Goal: Find contact information: Find contact information

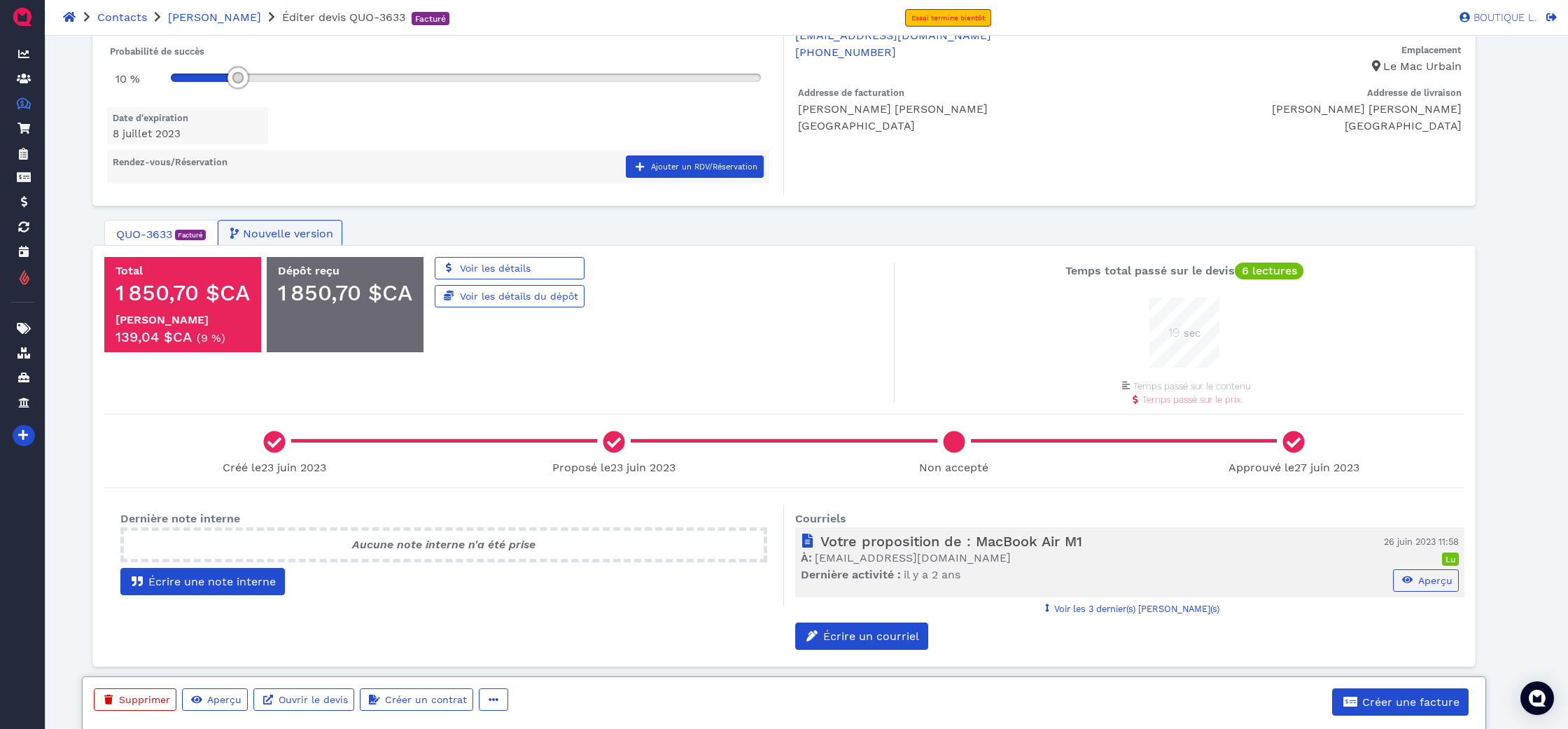
scroll to position [70, 70]
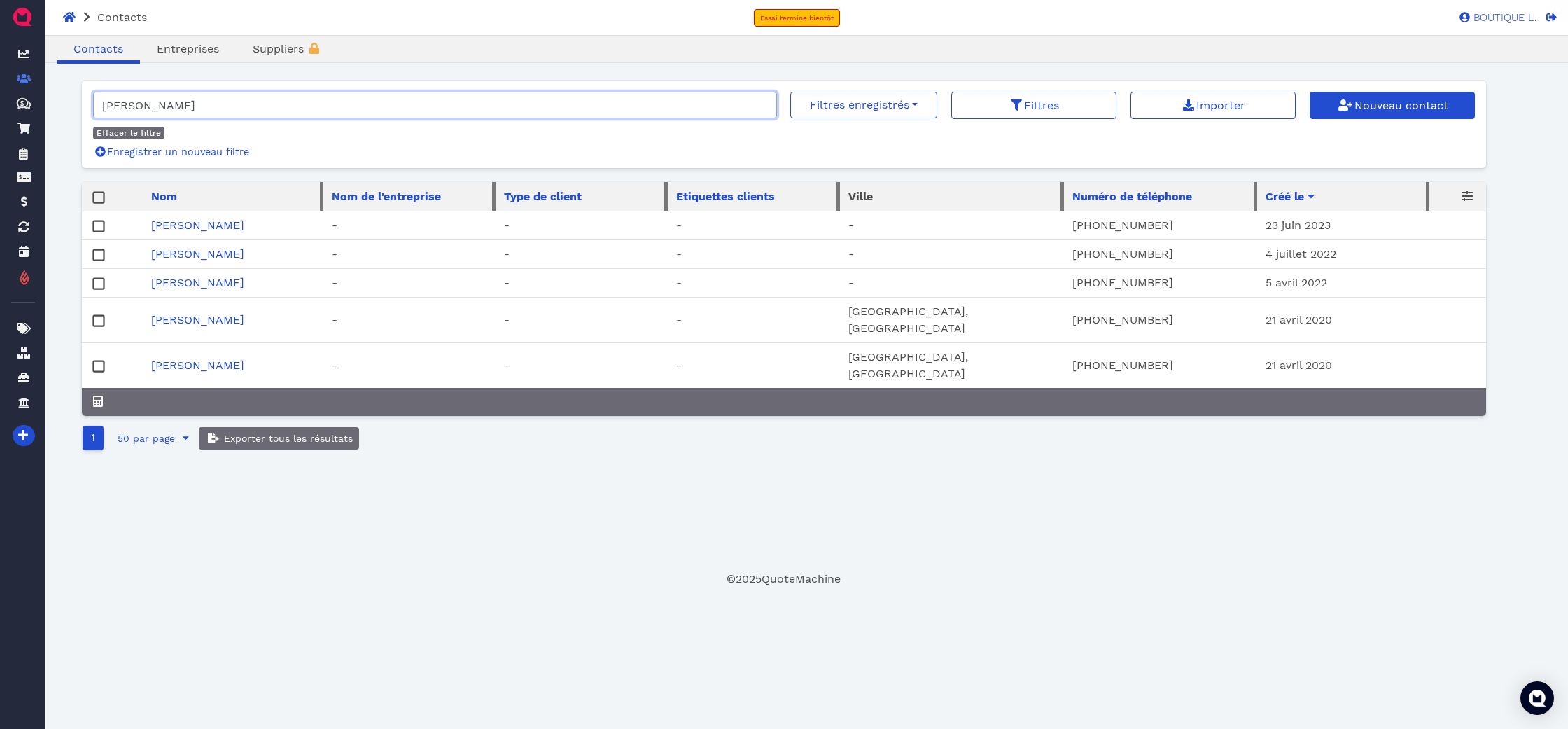
click at [761, 110] on input "CLAUDE TREMBLAY" at bounding box center [435, 105] width 684 height 26
click at [764, 109] on input "CLAUDE TREMBLAY" at bounding box center [435, 105] width 684 height 26
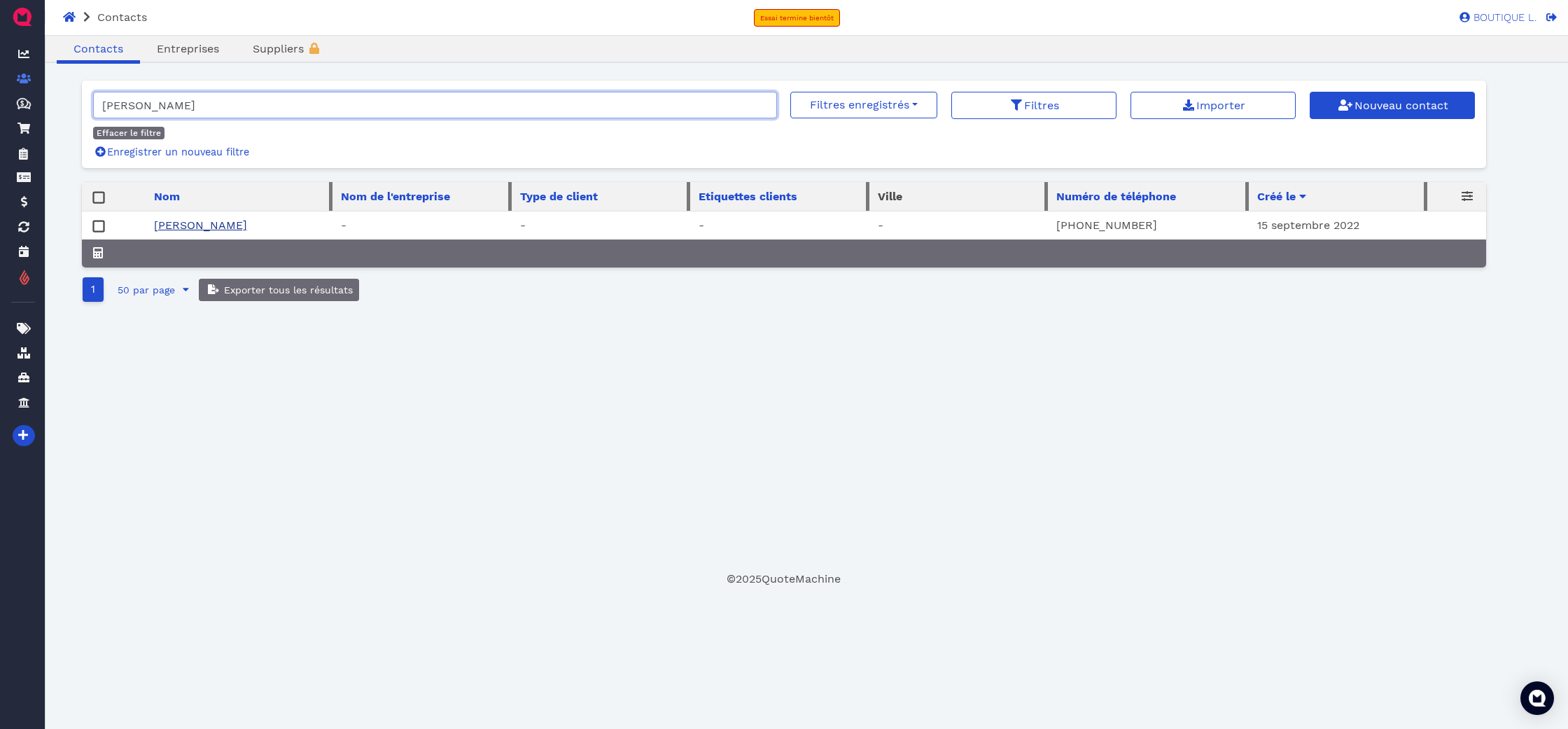
type input "Jean-Claude Mareschal"
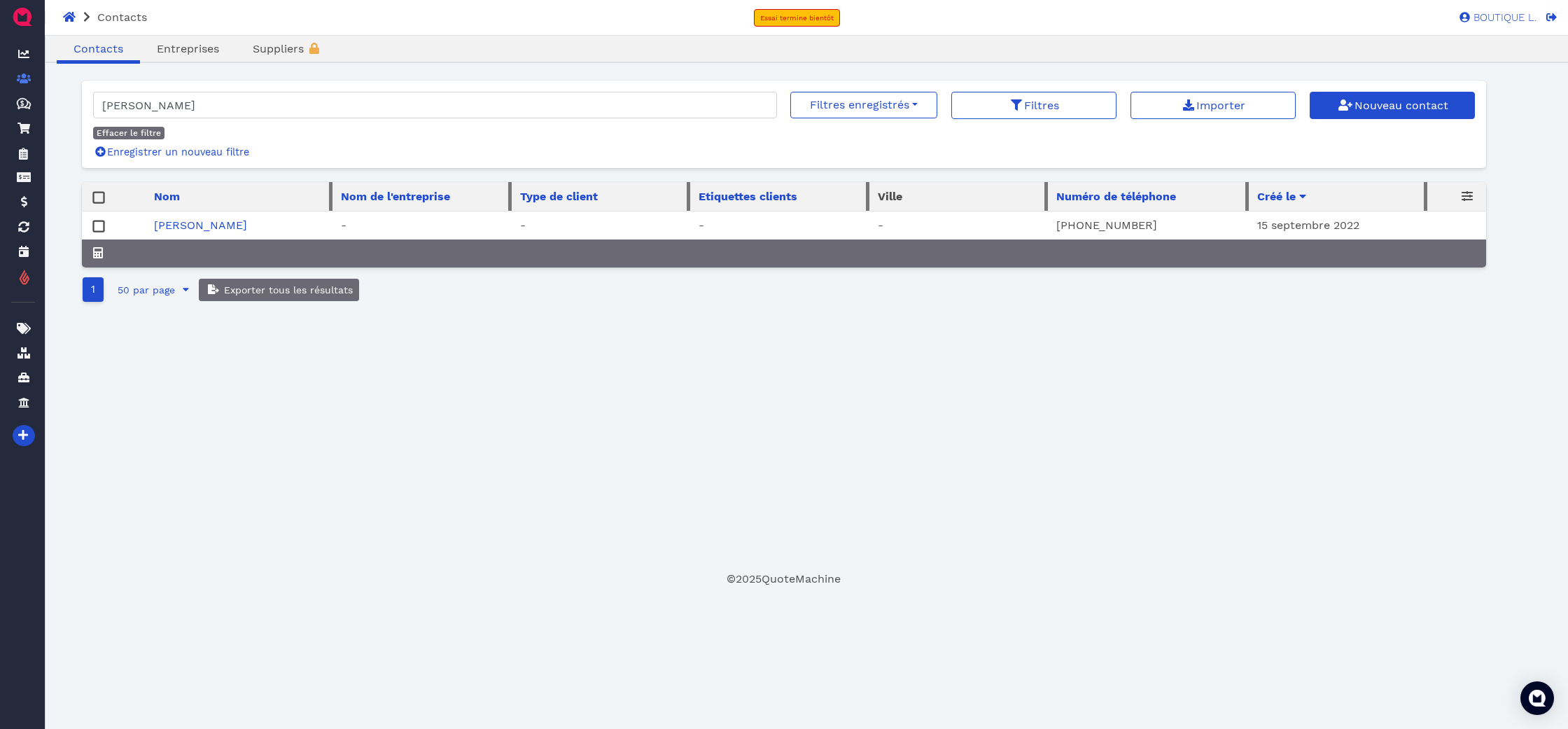
click at [247, 229] on link "Jean-Claude Mareschal" at bounding box center [201, 225] width 93 height 13
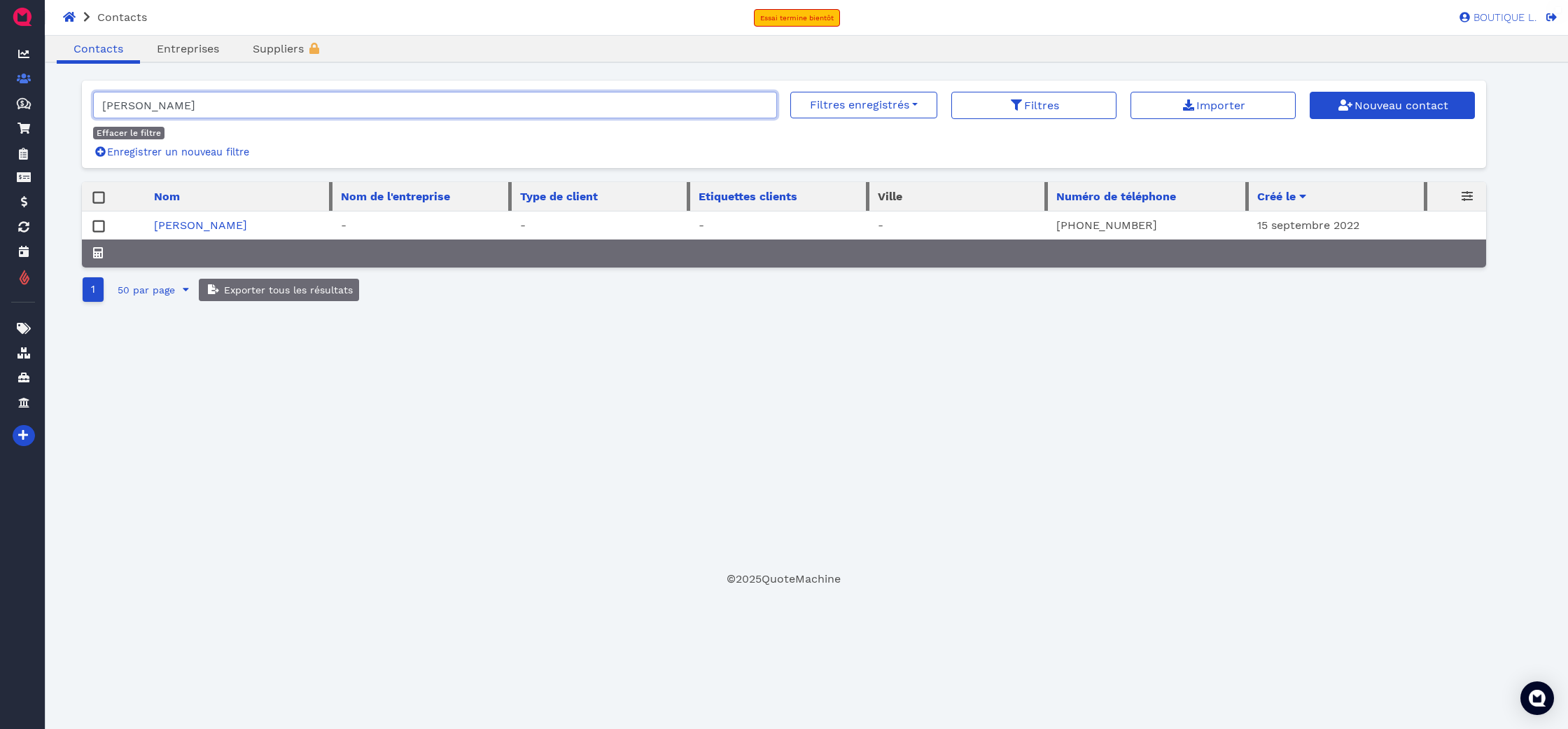
click at [253, 107] on input "Jean-Claude Mareschal" at bounding box center [435, 105] width 684 height 26
type input "renee th"
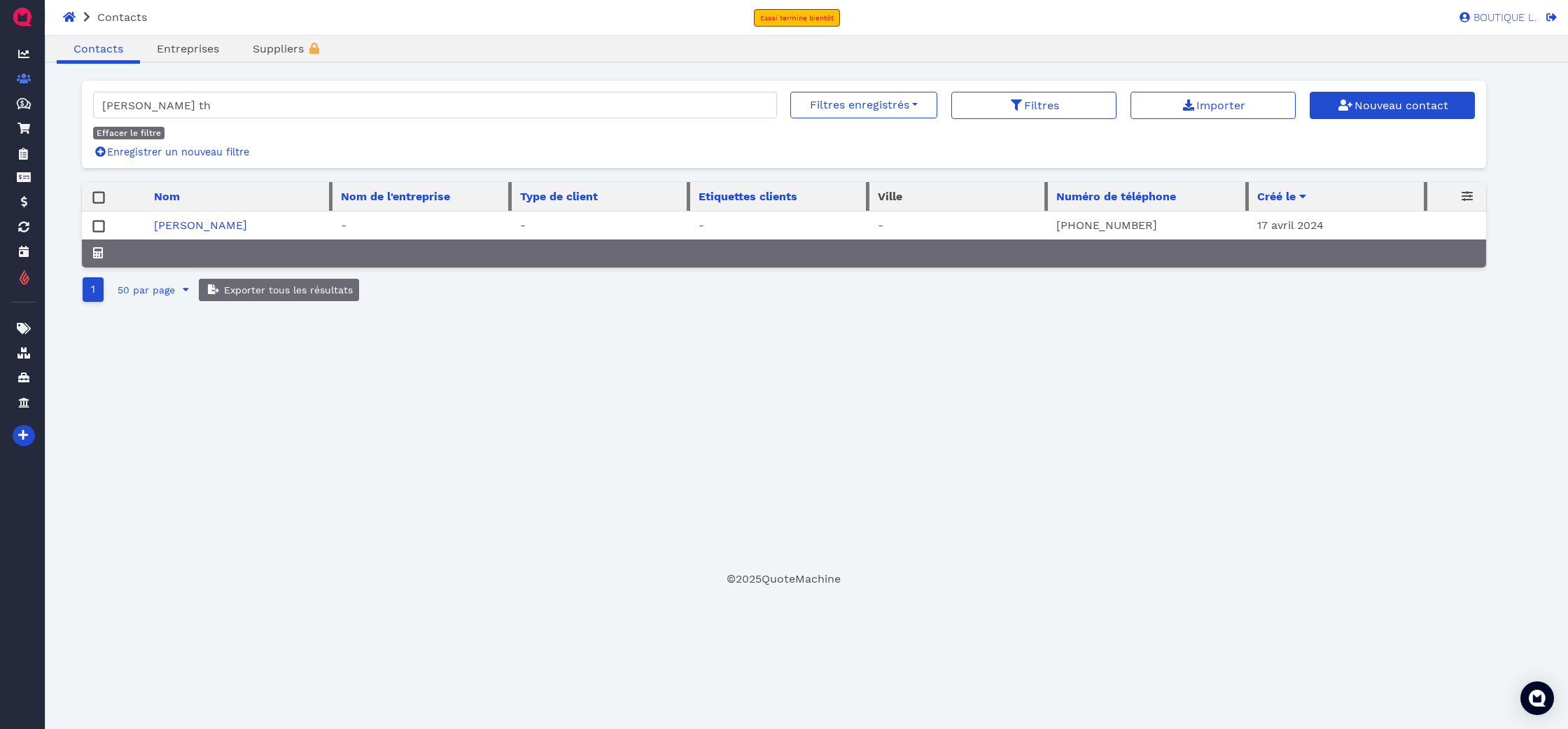
click at [213, 227] on link "Renée Théorêt" at bounding box center [201, 225] width 93 height 13
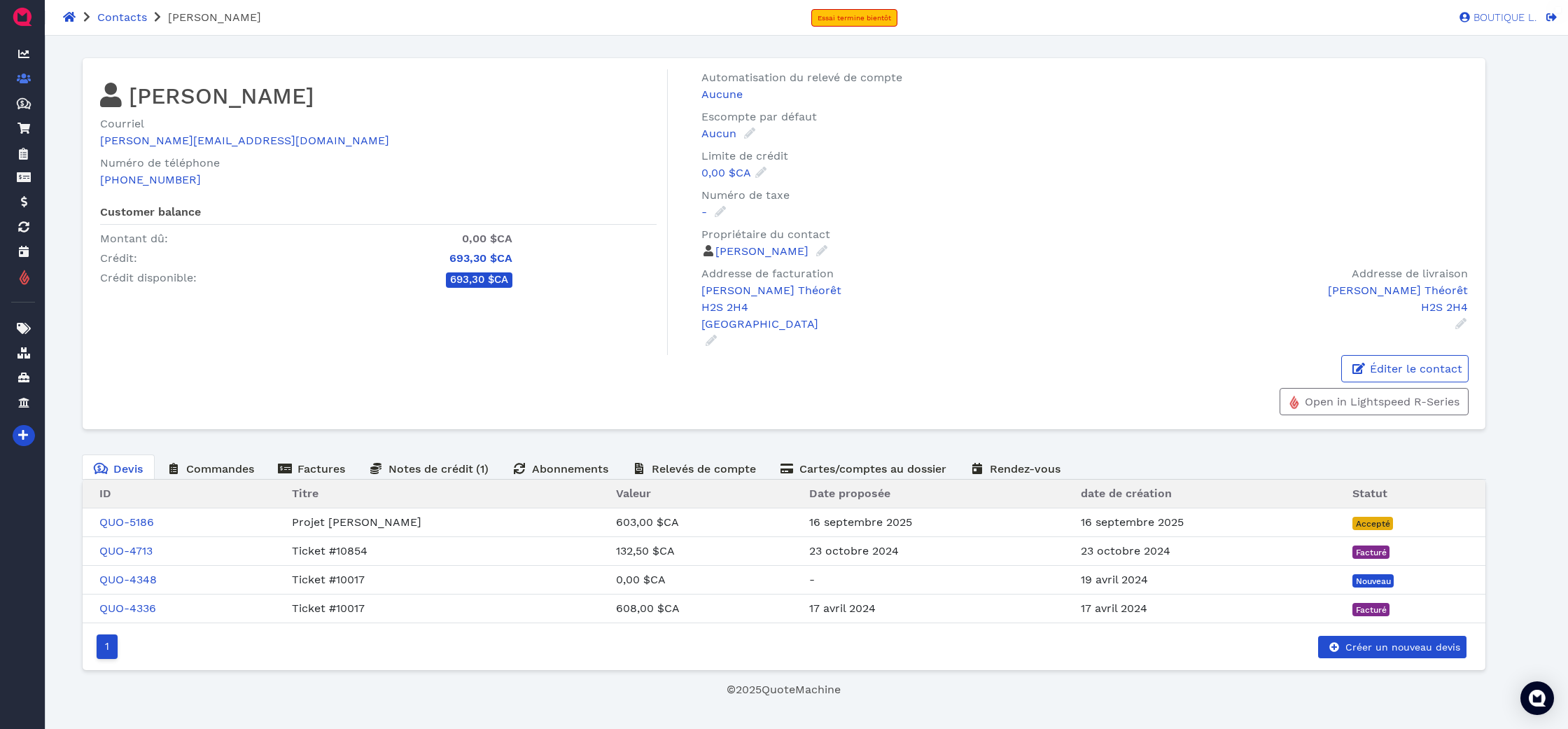
click at [144, 523] on link "QUO-5186" at bounding box center [126, 522] width 55 height 13
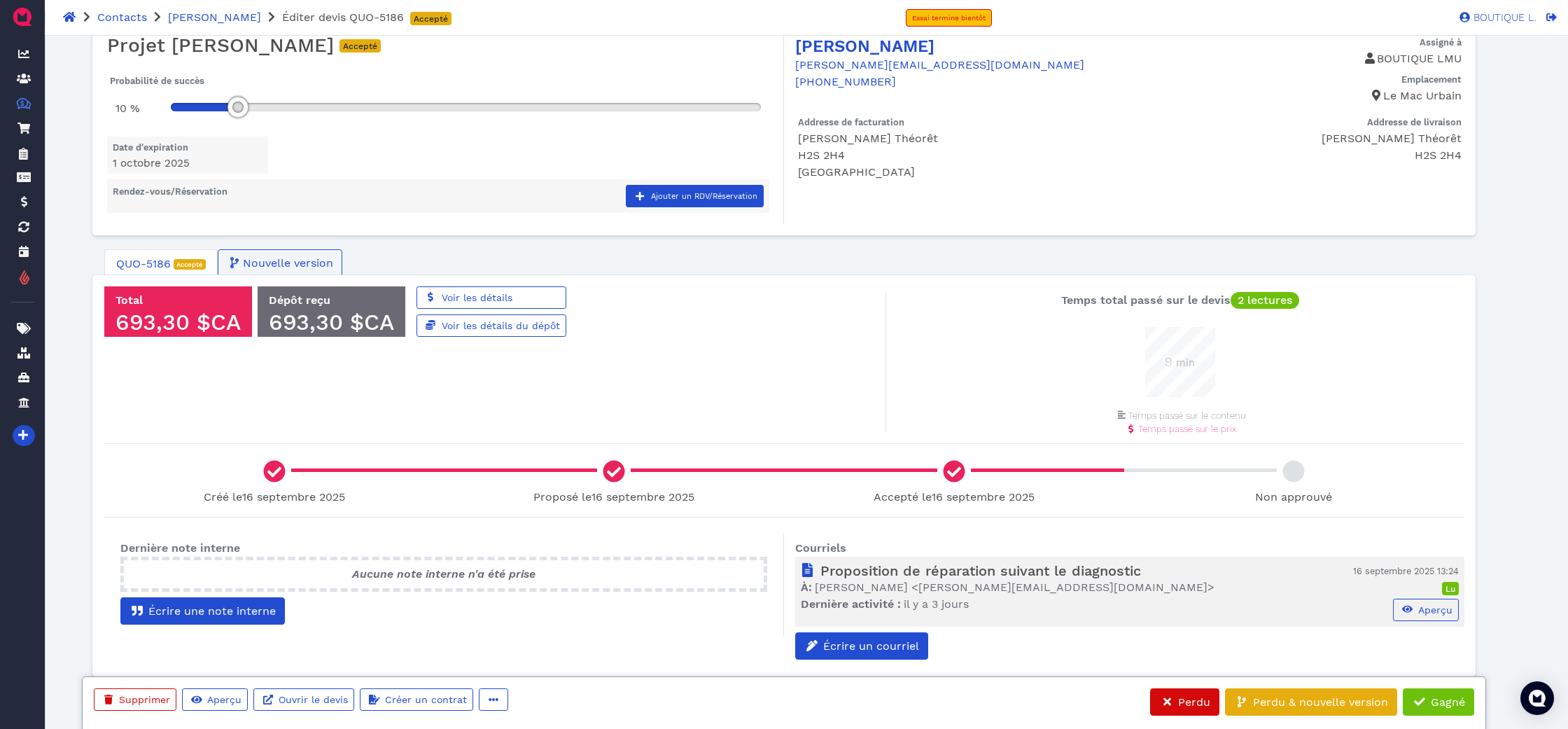
scroll to position [56, 0]
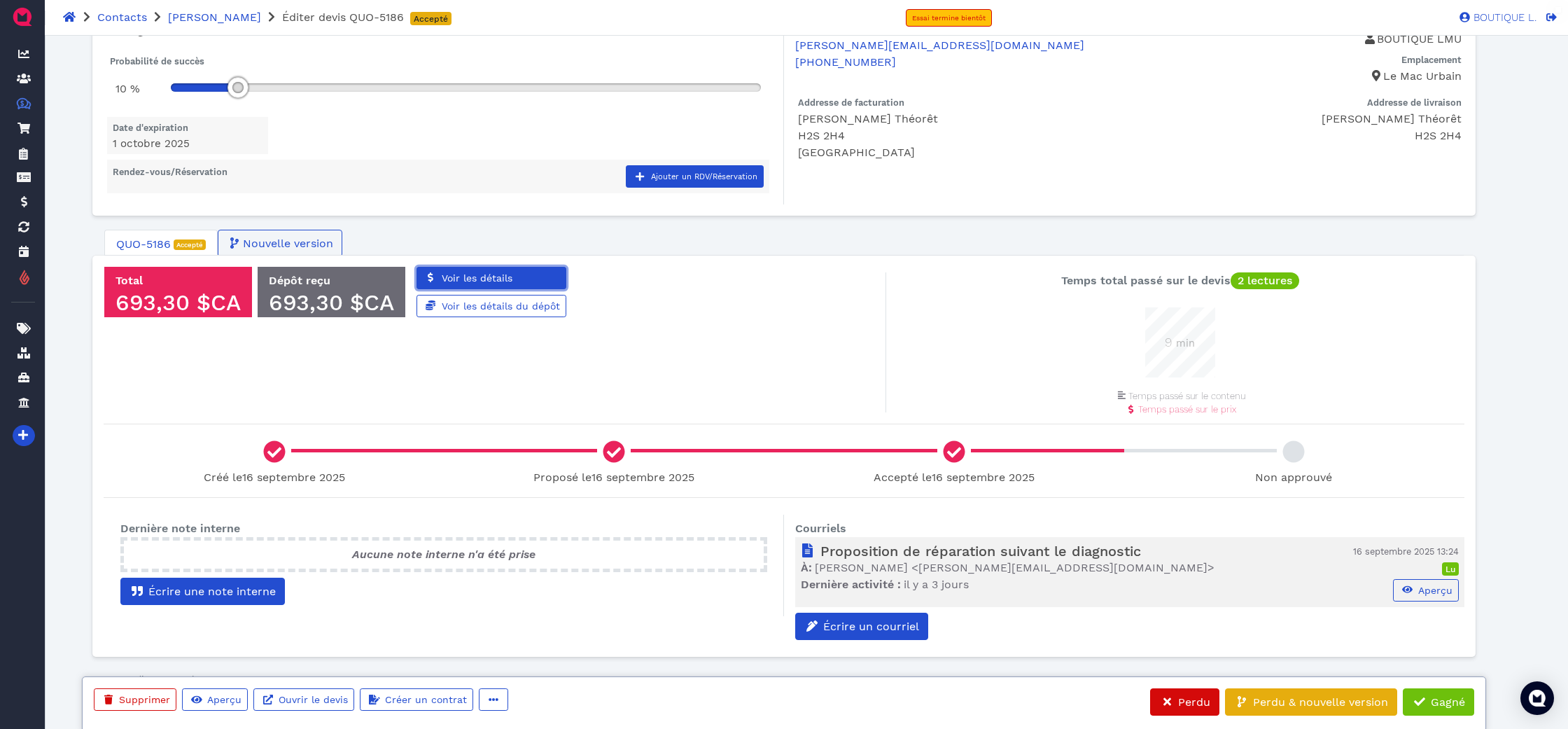
click at [459, 267] on link "Voir les détails" at bounding box center [491, 278] width 150 height 23
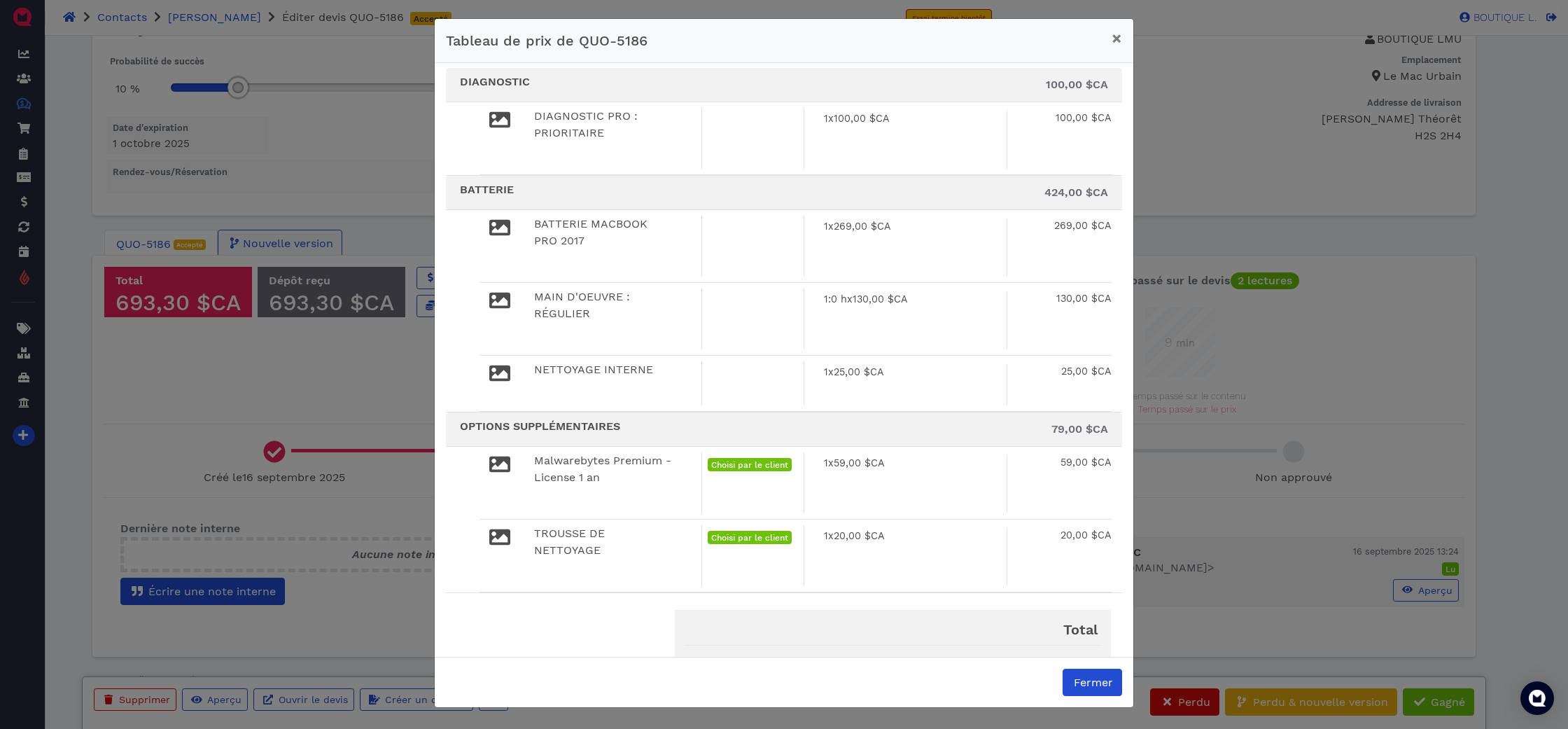
scroll to position [5, 0]
click at [324, 164] on div "Tableau de prix de QUO-5186 × DIAGNOSTIC 100,00 $CA DIAGNOSTIC PRO : PRIORITAIR…" at bounding box center [784, 364] width 1568 height 729
click at [1128, 46] on button "×" at bounding box center [1116, 39] width 33 height 39
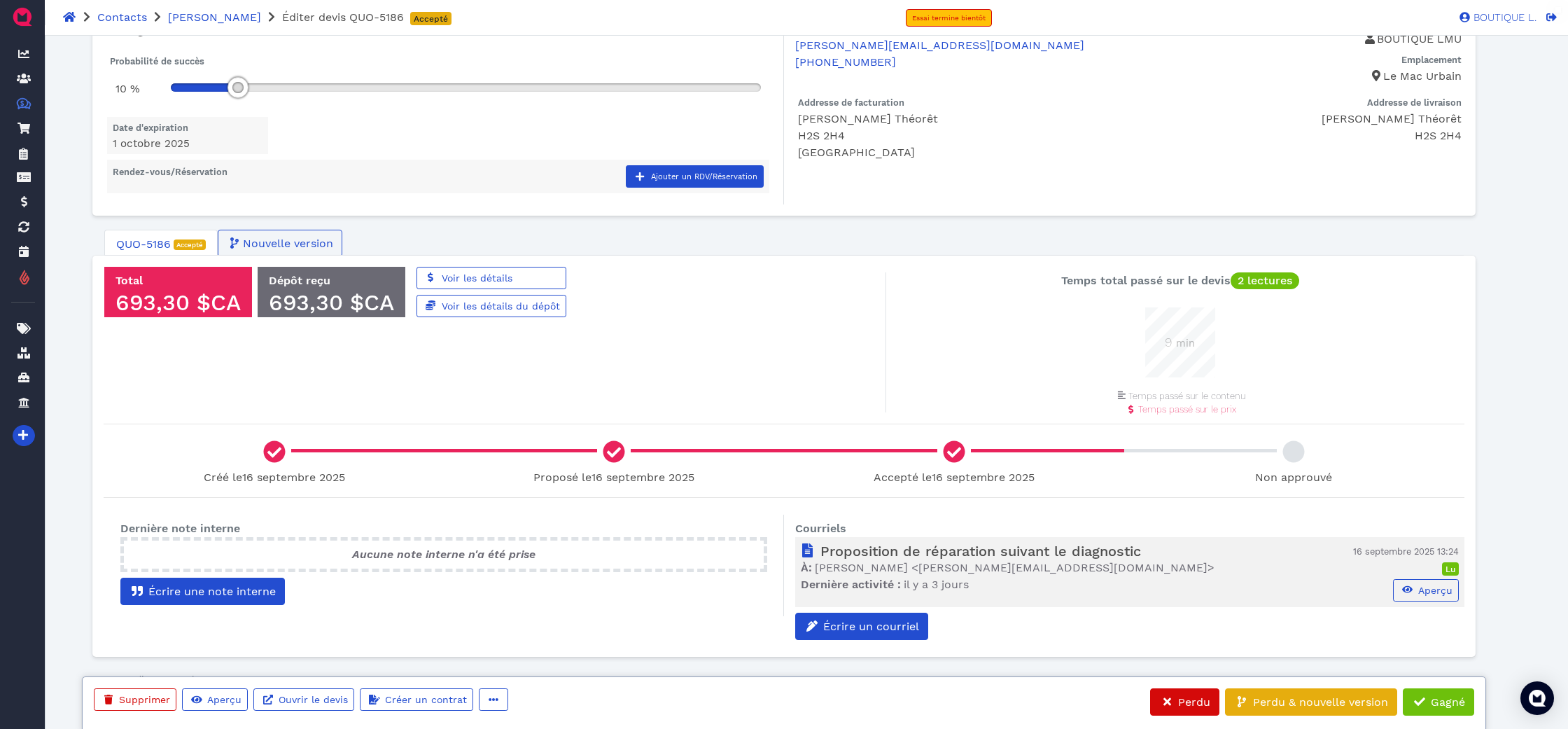
scroll to position [0, 0]
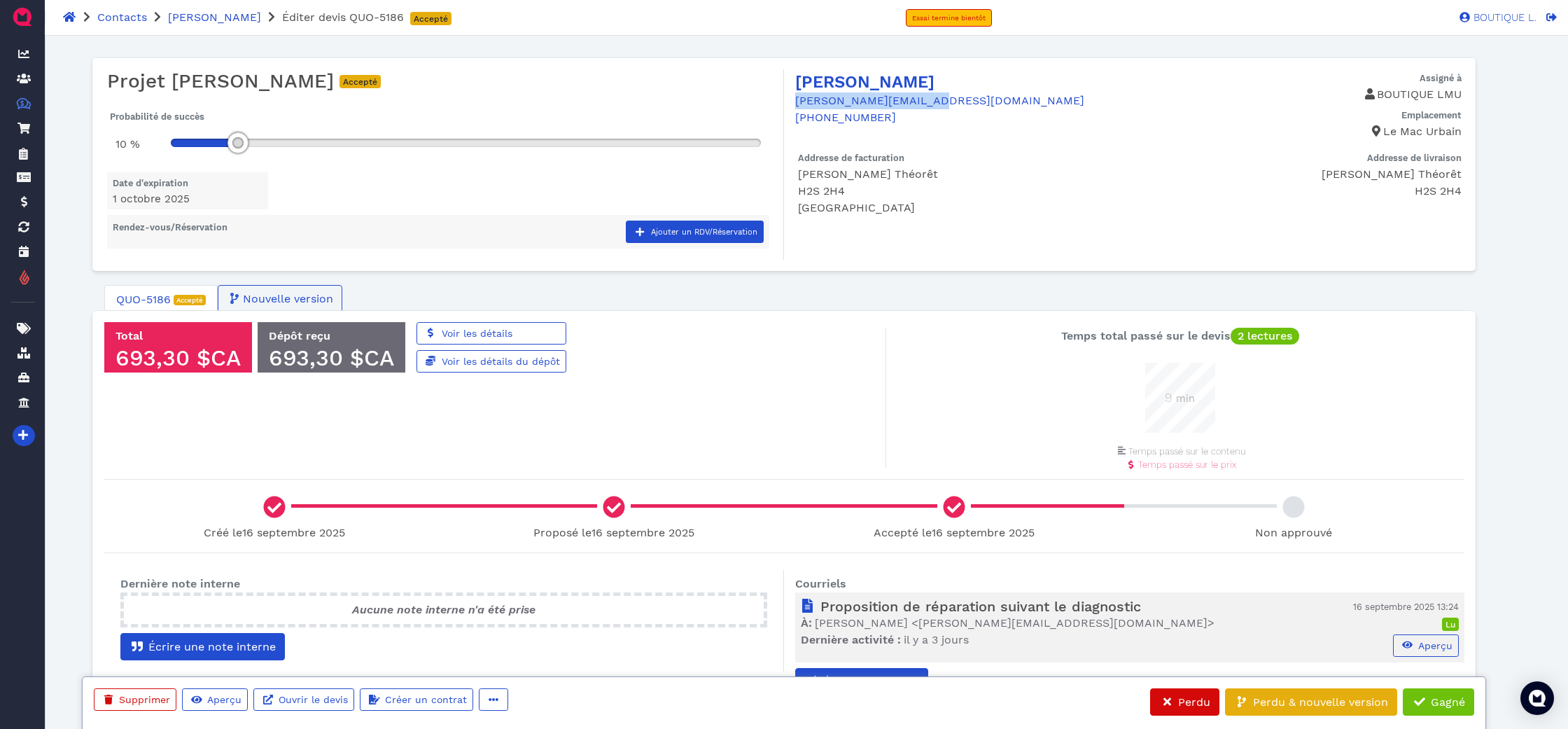
drag, startPoint x: 924, startPoint y: 98, endPoint x: 788, endPoint y: 99, distance: 136.0
click at [788, 100] on div "Renée Théorêt renee.theoret@bell.net +1 514 274 7430 Assigné à BOUTIQUE LMU Emp…" at bounding box center [1124, 104] width 680 height 71
copy link "renee.theoret@bell.net"
click at [996, 127] on div "Renée Théorêt renee.theoret@bell.net +1 514 274 7430" at bounding box center [961, 104] width 333 height 71
drag, startPoint x: 933, startPoint y: 107, endPoint x: 891, endPoint y: 104, distance: 42.1
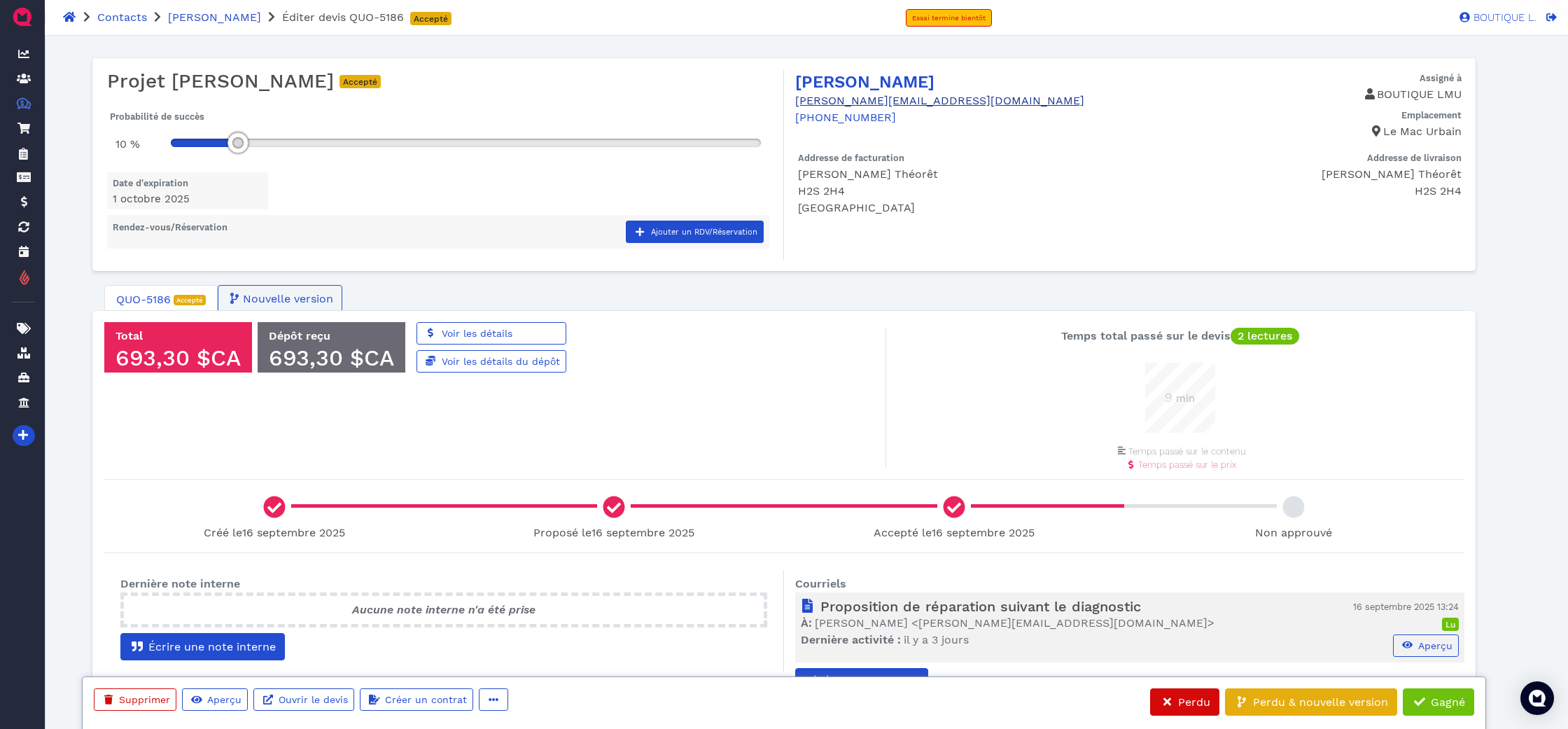
click at [886, 99] on div "Renée Théorêt renee.theoret@bell.net +1 514 274 7430" at bounding box center [961, 104] width 333 height 71
click at [908, 121] on p "+1 514 274 7430" at bounding box center [961, 118] width 333 height 17
drag, startPoint x: 926, startPoint y: 101, endPoint x: 797, endPoint y: 99, distance: 129.0
click at [797, 99] on p "renee.theoret@bell.net" at bounding box center [961, 101] width 333 height 17
copy link "renee.theoret@bell.net"
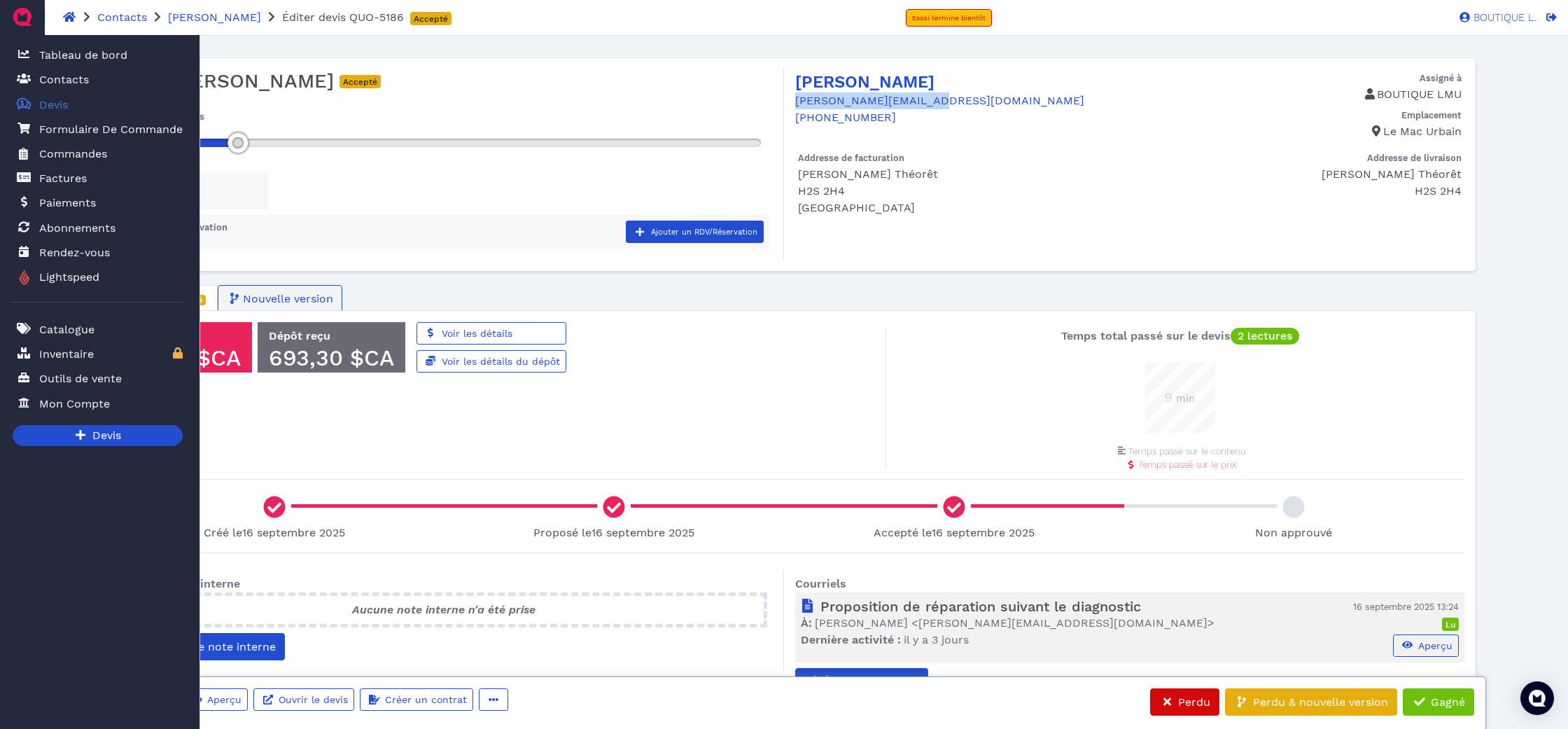
click at [23, 110] on icon "Quotes Created with Sketch. $" at bounding box center [23, 103] width 14 height 11
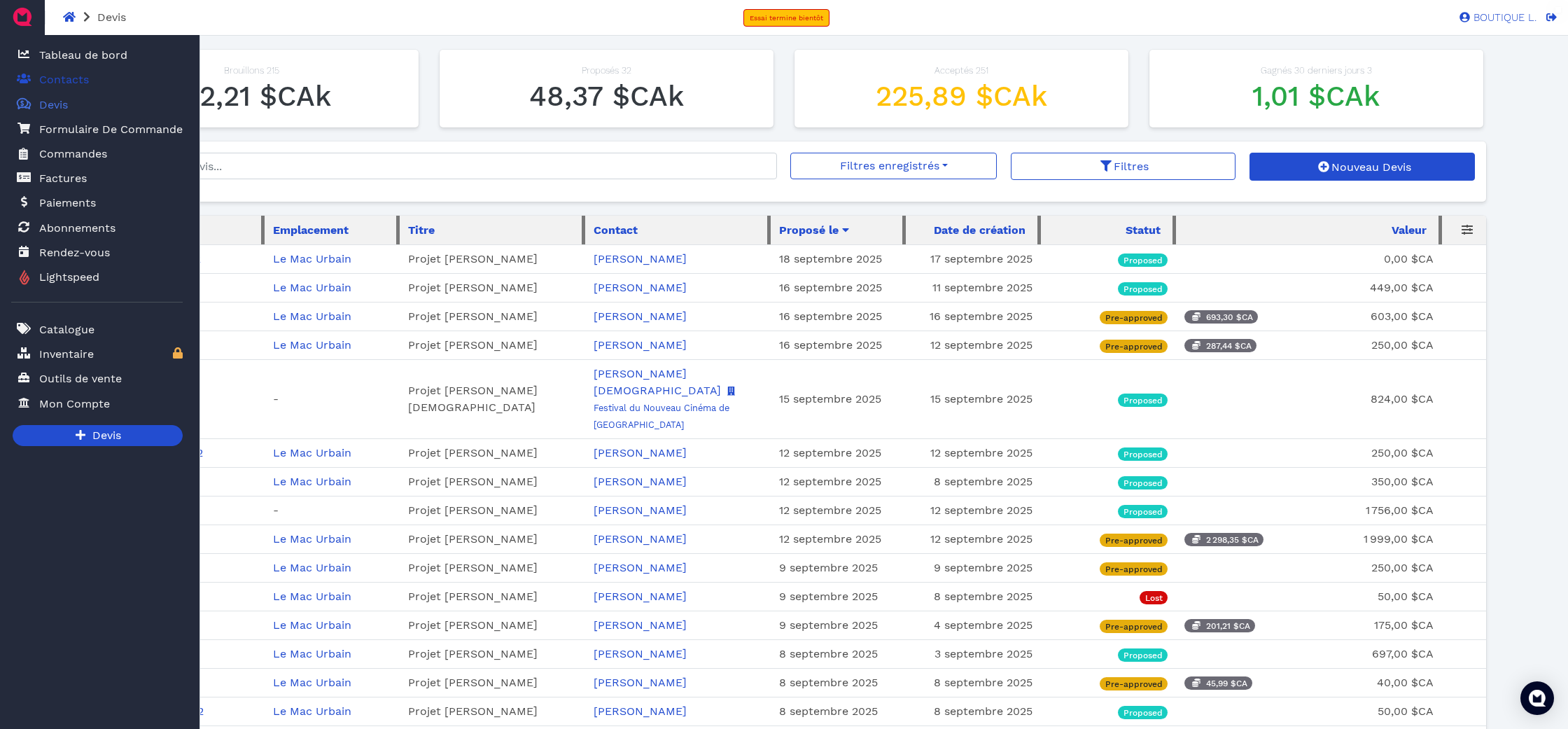
click at [96, 85] on link "Contacts" at bounding box center [96, 79] width 172 height 28
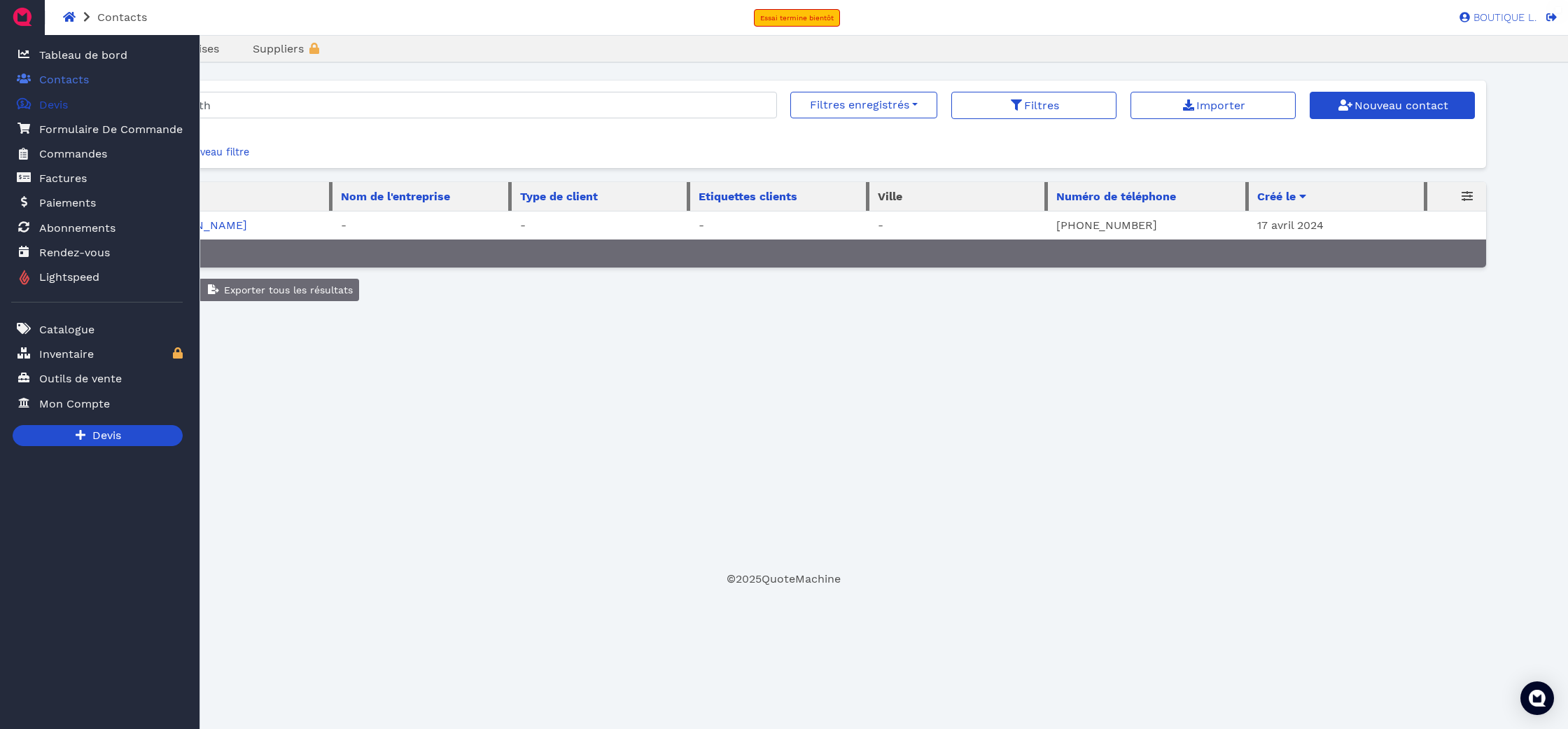
click at [91, 99] on link "Quotes Created with Sketch. $ Devis" at bounding box center [96, 104] width 172 height 28
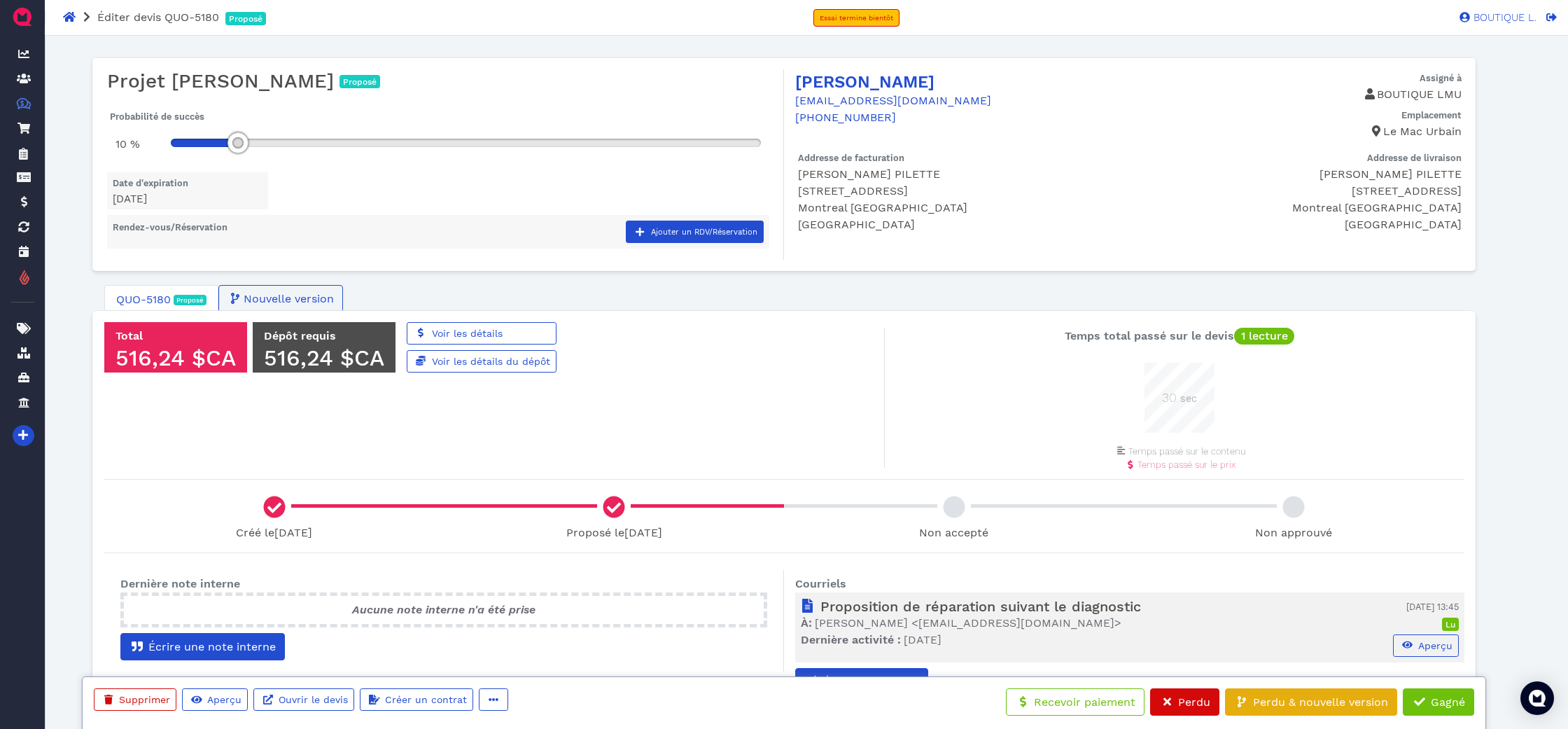
scroll to position [16, 0]
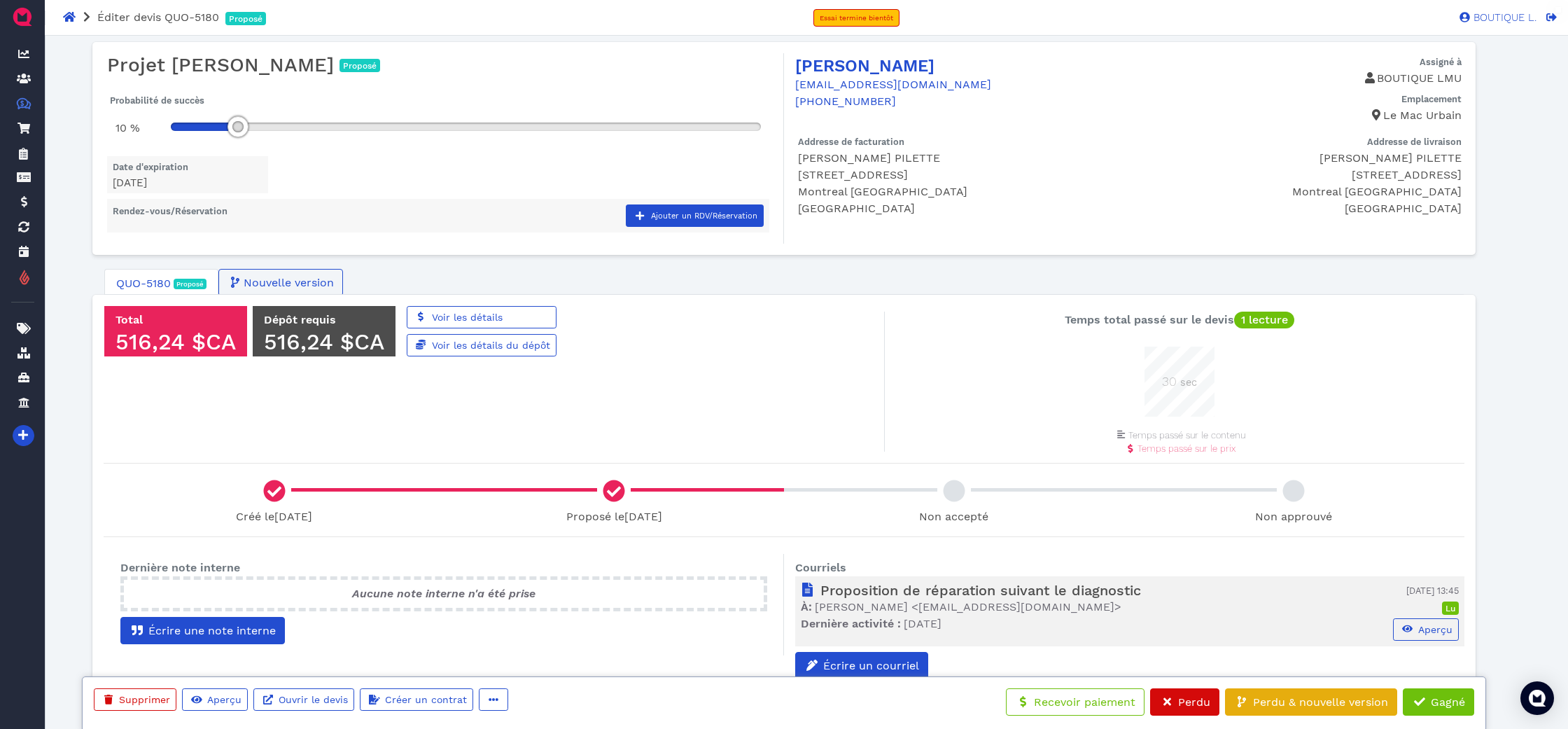
click at [520, 329] on div "Voir les détails Voir les détails du dépôt" at bounding box center [481, 331] width 150 height 50
click at [513, 318] on link "Voir les détails" at bounding box center [481, 317] width 150 height 23
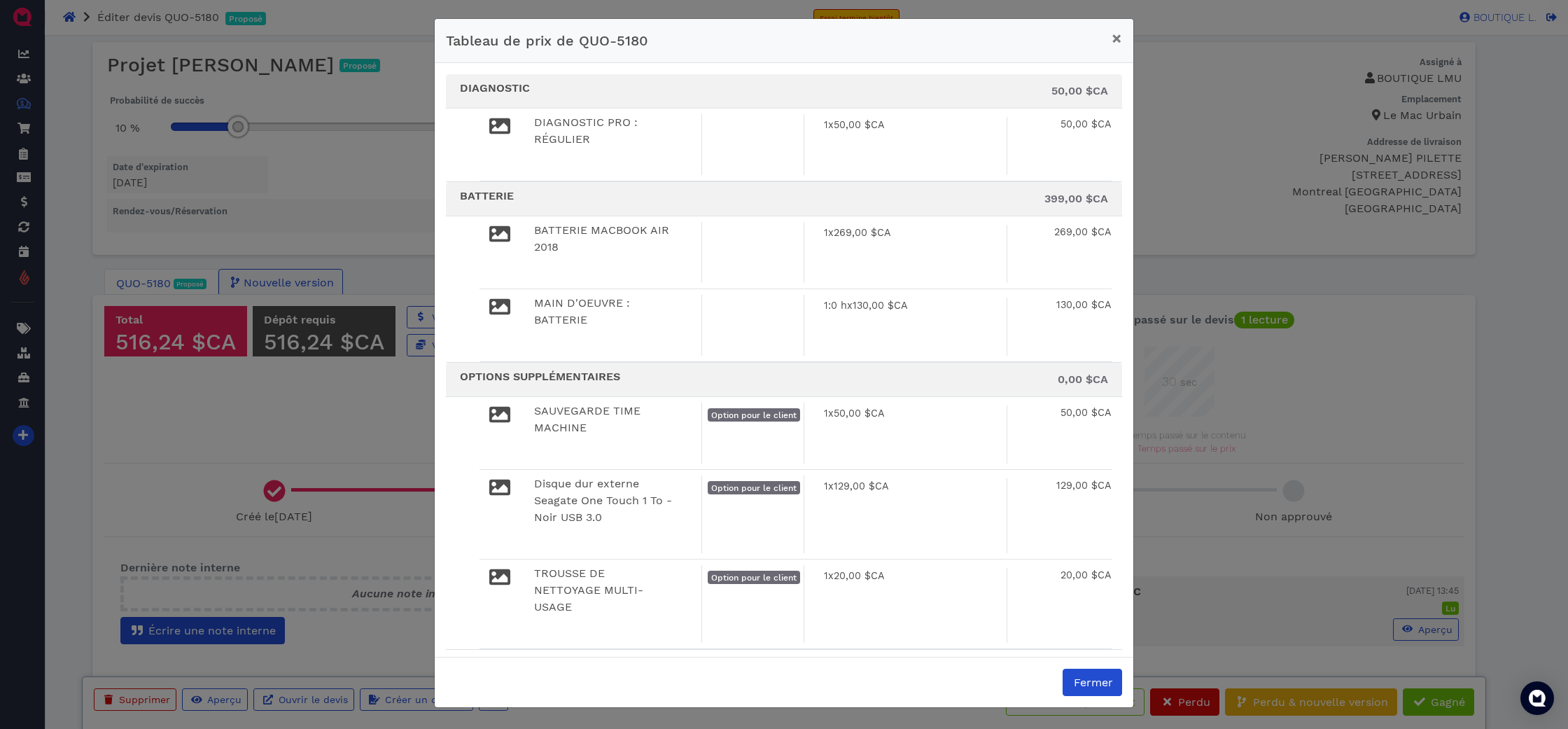
scroll to position [9, 0]
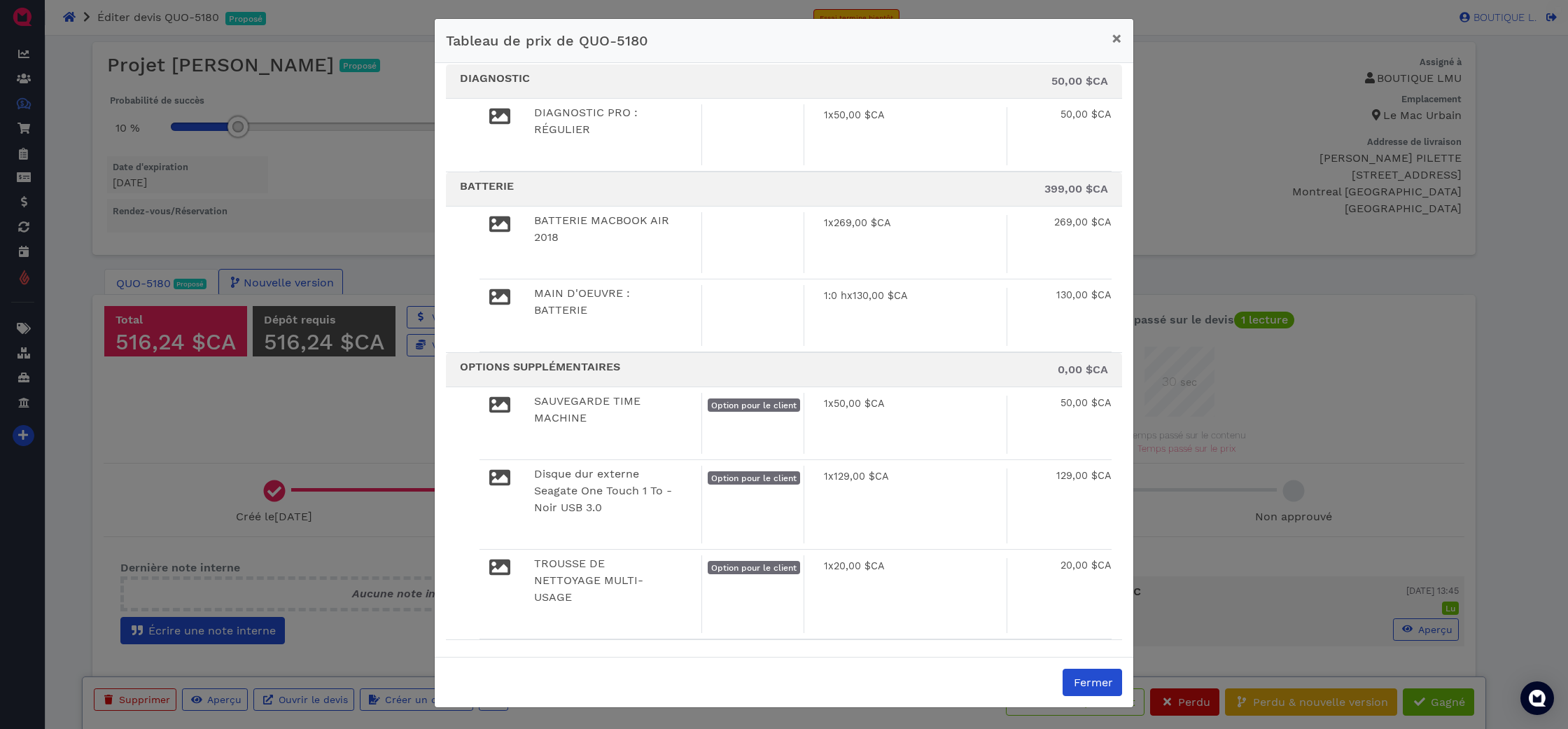
click at [226, 545] on div "Tableau de prix de QUO-5180 × DIAGNOSTIC 50,00 $CA DIAGNOSTIC PRO : RÉGULIER 1 …" at bounding box center [784, 364] width 1568 height 729
click at [1125, 40] on button "×" at bounding box center [1116, 39] width 33 height 39
